Goal: Task Accomplishment & Management: Use online tool/utility

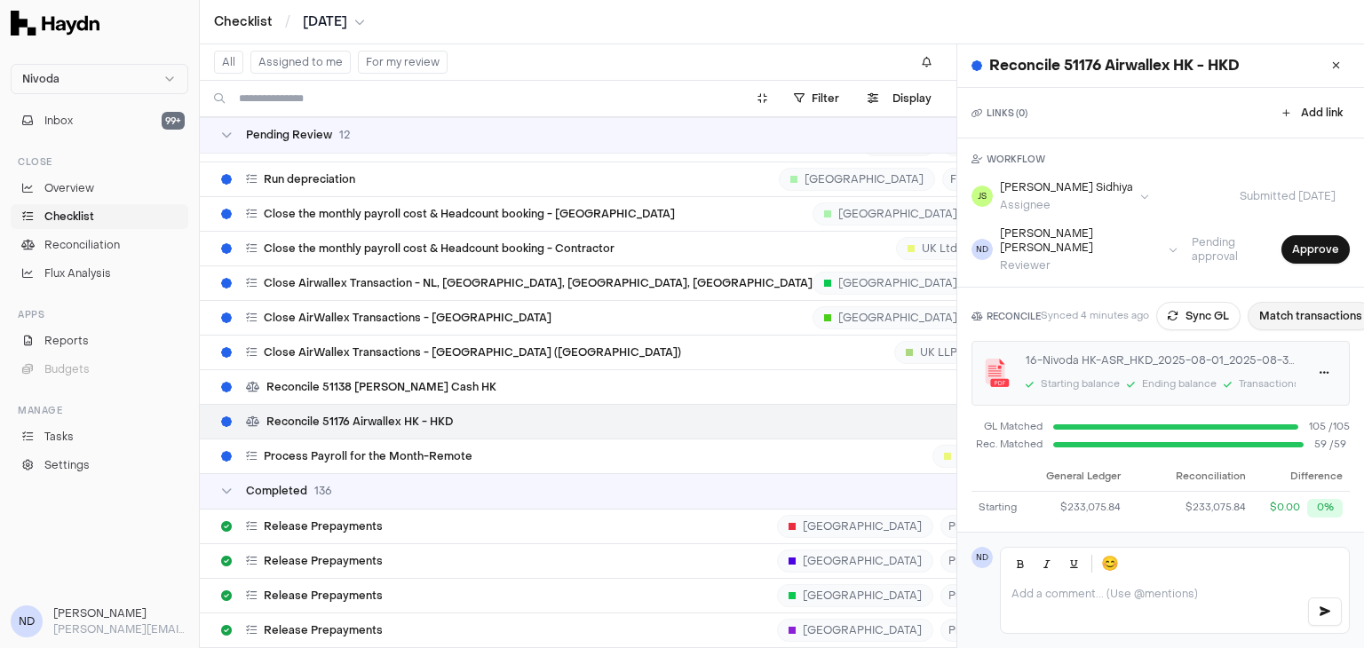
click at [1297, 302] on button "Match transactions" at bounding box center [1311, 316] width 126 height 28
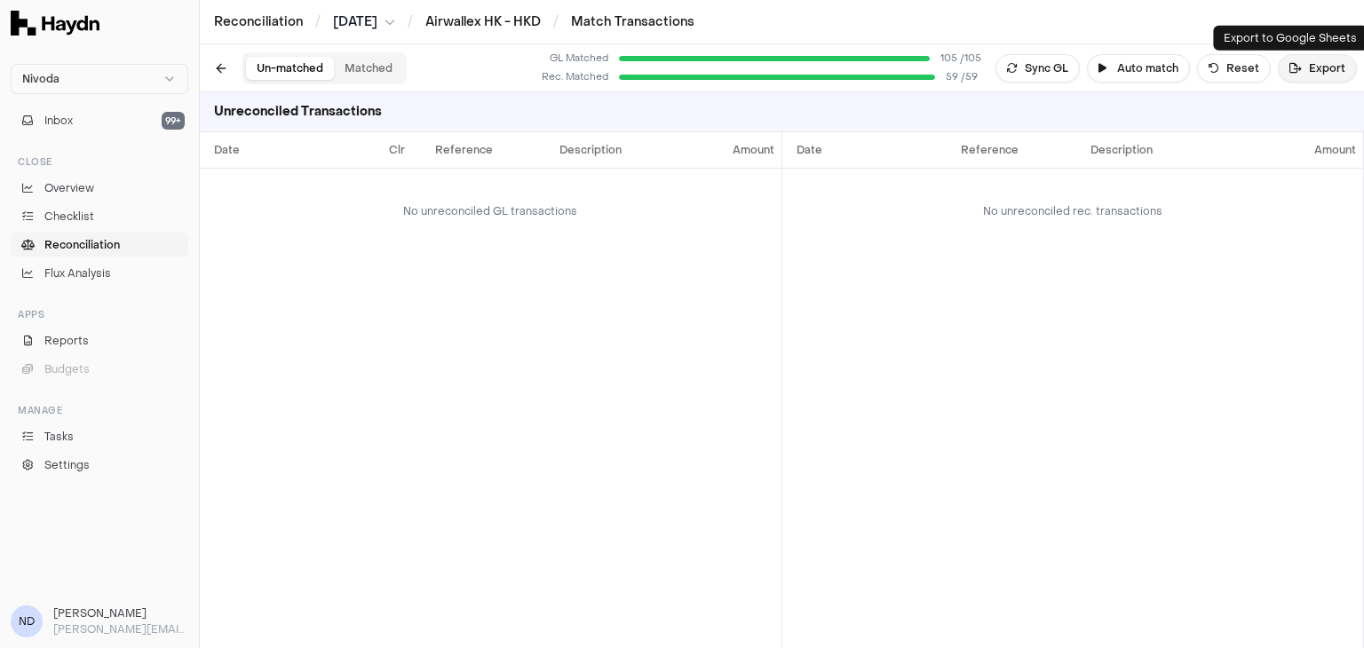
click at [1309, 76] on button "Export" at bounding box center [1317, 68] width 79 height 28
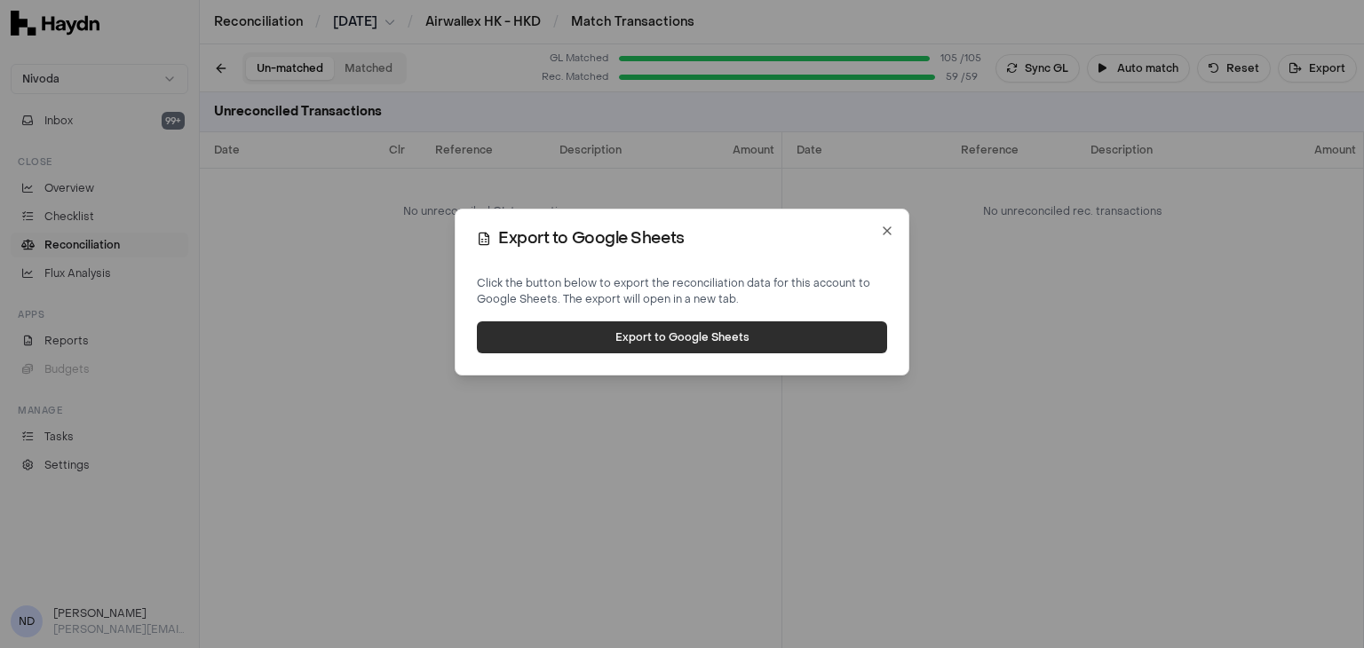
click at [561, 338] on button "Export to Google Sheets" at bounding box center [682, 338] width 410 height 32
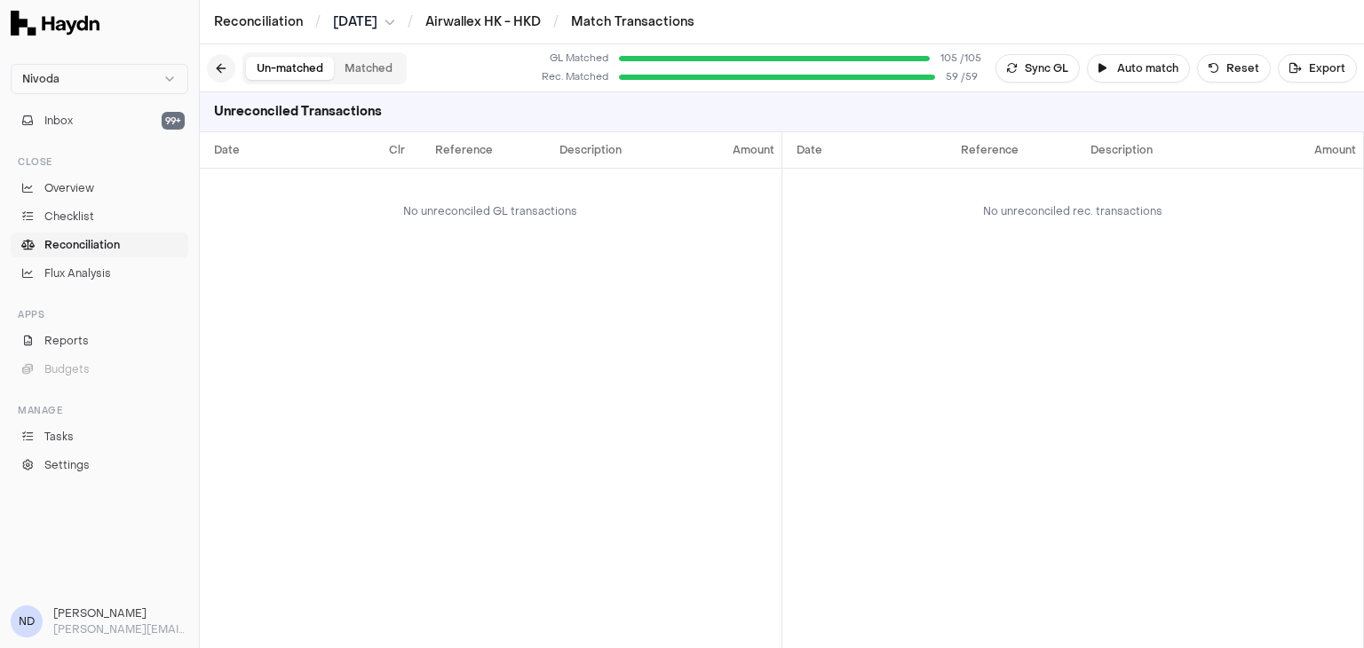
click at [224, 68] on button at bounding box center [221, 68] width 28 height 28
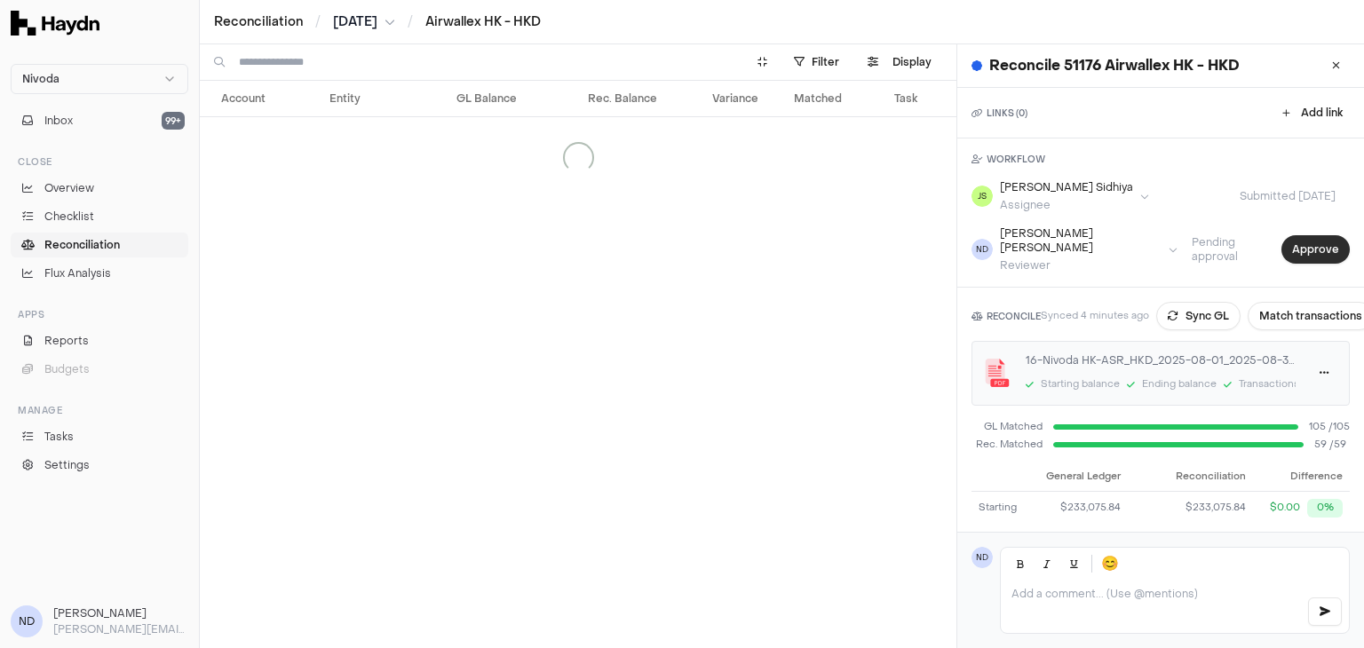
click at [1304, 239] on button "Approve" at bounding box center [1316, 249] width 68 height 28
